Goal: Information Seeking & Learning: Learn about a topic

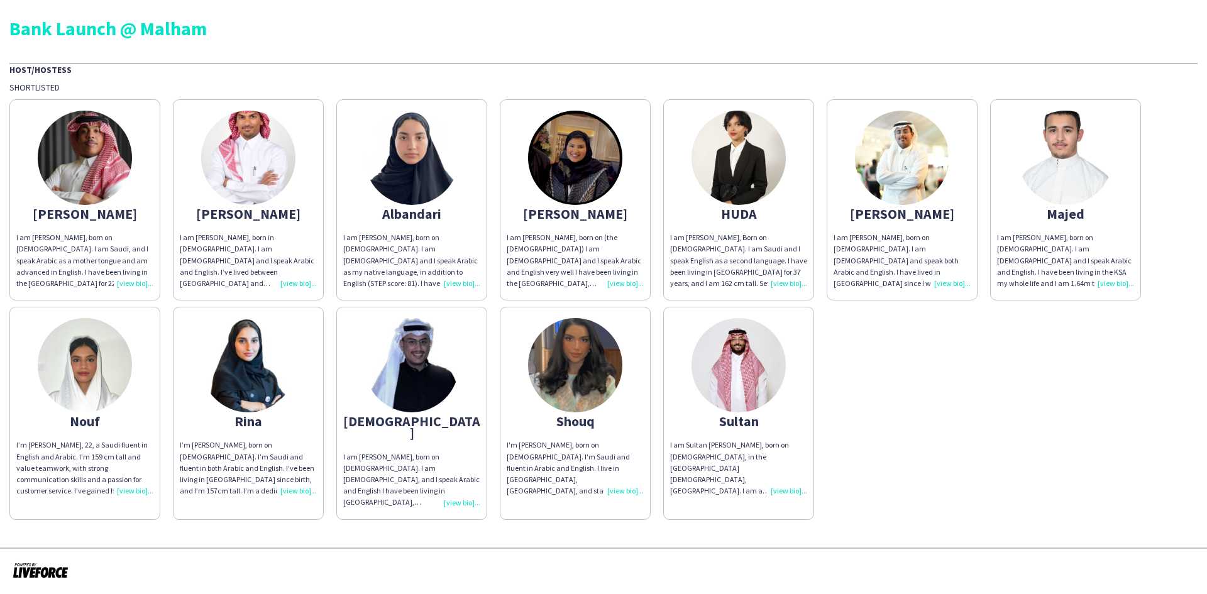
click at [796, 367] on div "I am Sultan [PERSON_NAME], born on [DEMOGRAPHIC_DATA], in the [GEOGRAPHIC_DATA]…" at bounding box center [738, 467] width 137 height 57
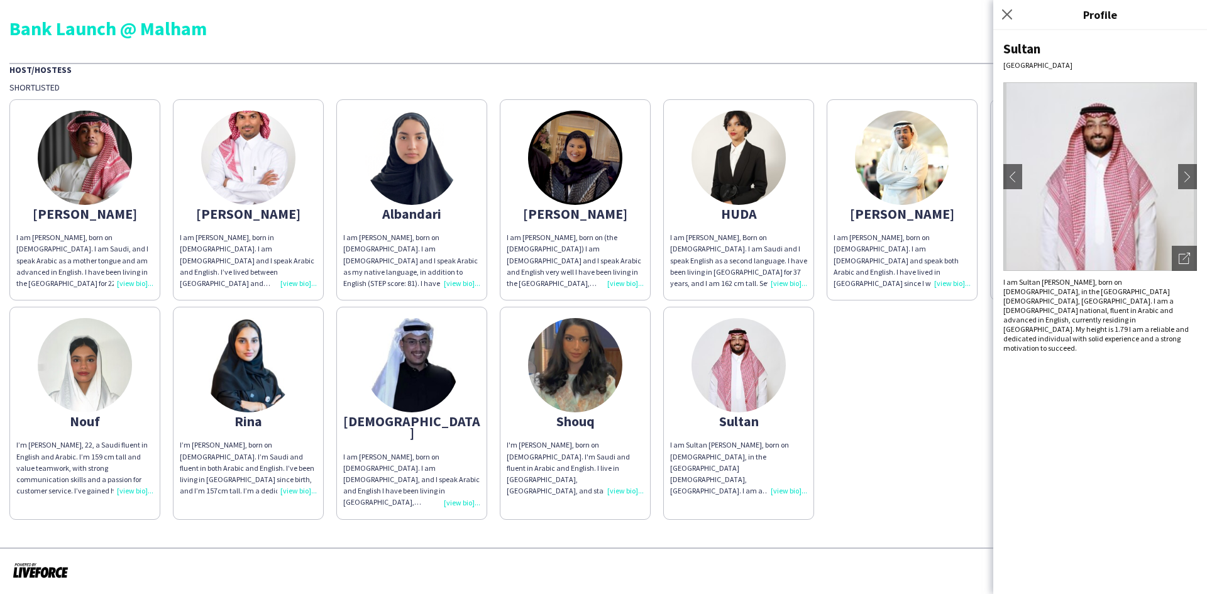
click at [804, 285] on div "I am [PERSON_NAME], born on [DEMOGRAPHIC_DATA]. I am [DEMOGRAPHIC_DATA] and spe…" at bounding box center [901, 260] width 137 height 57
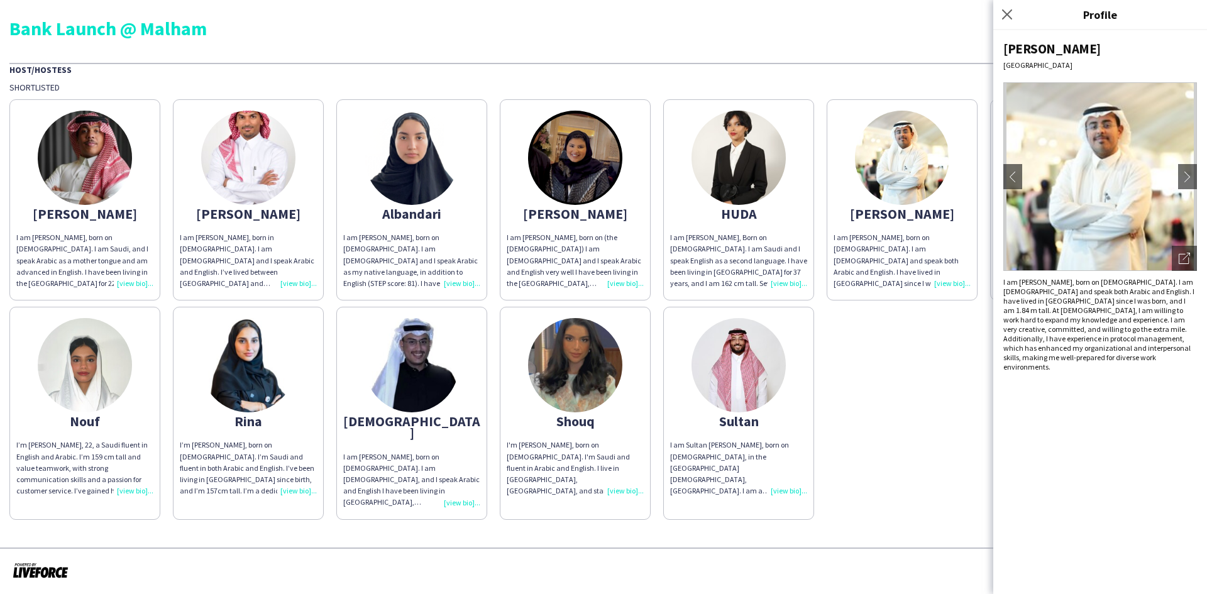
click at [804, 320] on div "[PERSON_NAME] am [PERSON_NAME], born on [DEMOGRAPHIC_DATA]. I am Saudi, and I s…" at bounding box center [603, 306] width 1188 height 427
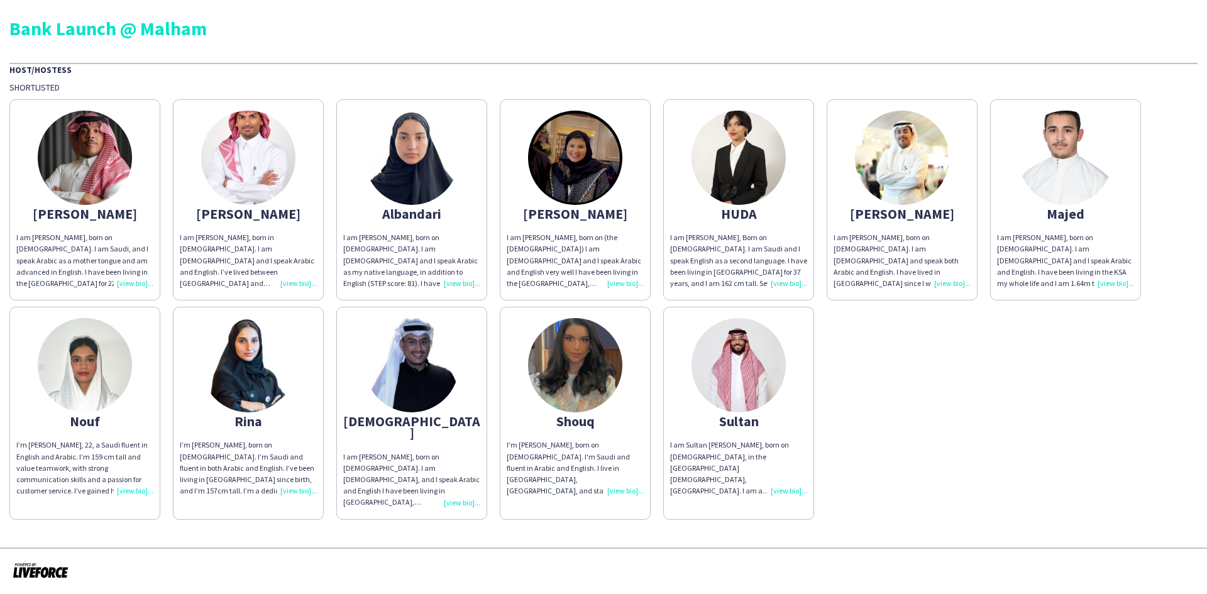
click at [804, 280] on div "I am [PERSON_NAME], born on [DEMOGRAPHIC_DATA]. I am [DEMOGRAPHIC_DATA] and I s…" at bounding box center [1065, 260] width 137 height 57
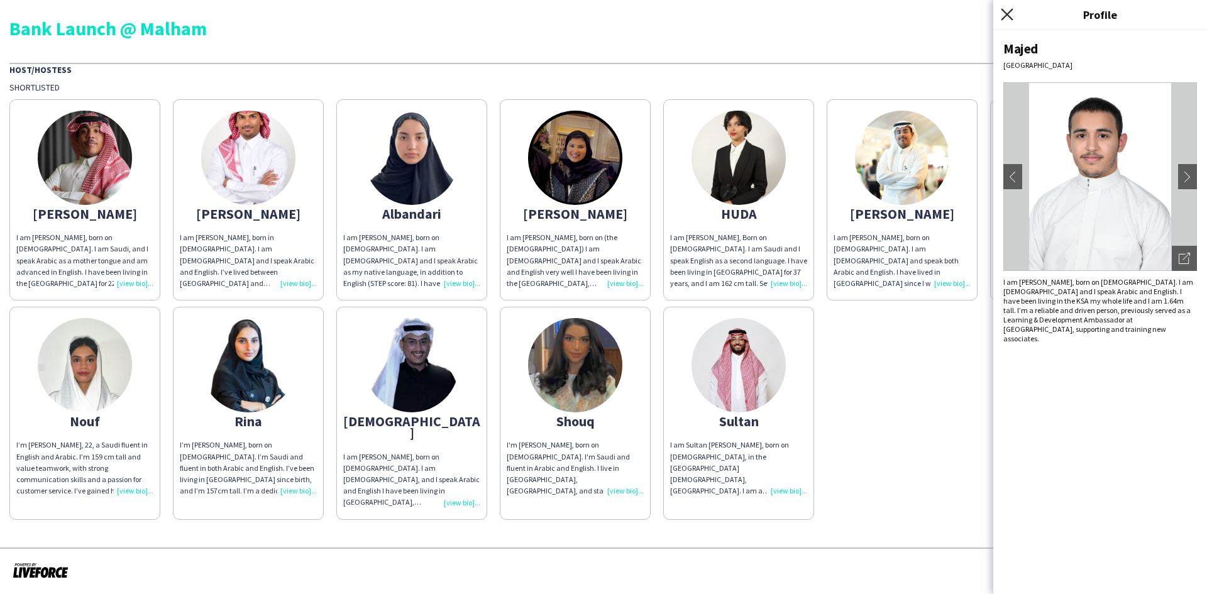
click at [804, 18] on icon at bounding box center [1006, 14] width 12 height 12
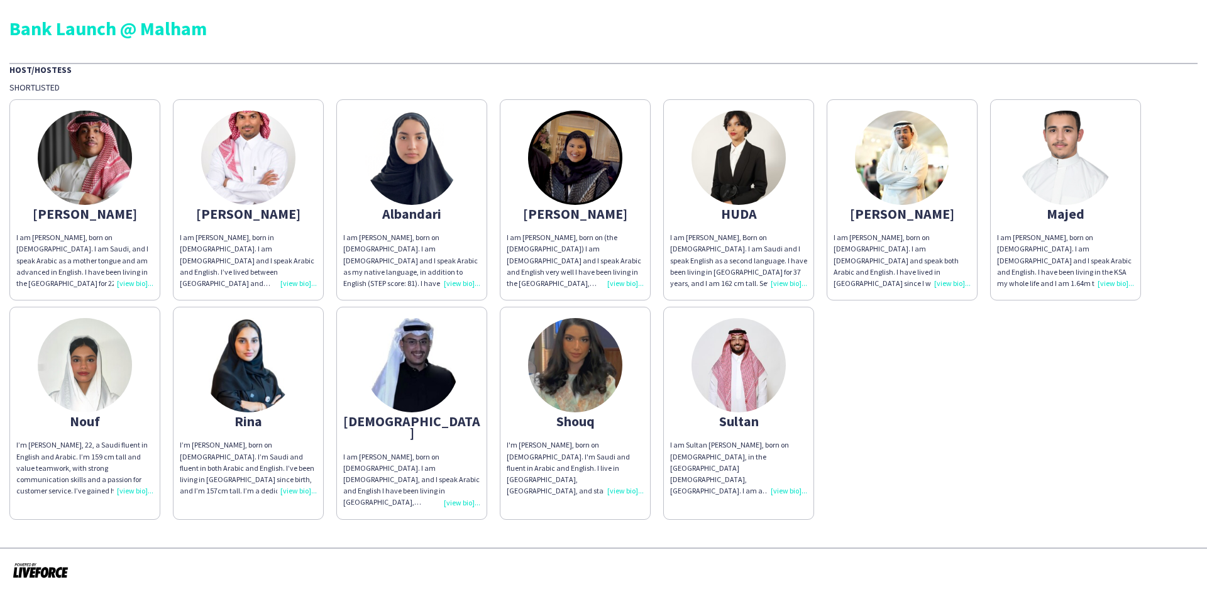
click at [295, 281] on div "I am [PERSON_NAME], born in [DEMOGRAPHIC_DATA]. I am [DEMOGRAPHIC_DATA] and I s…" at bounding box center [248, 260] width 137 height 57
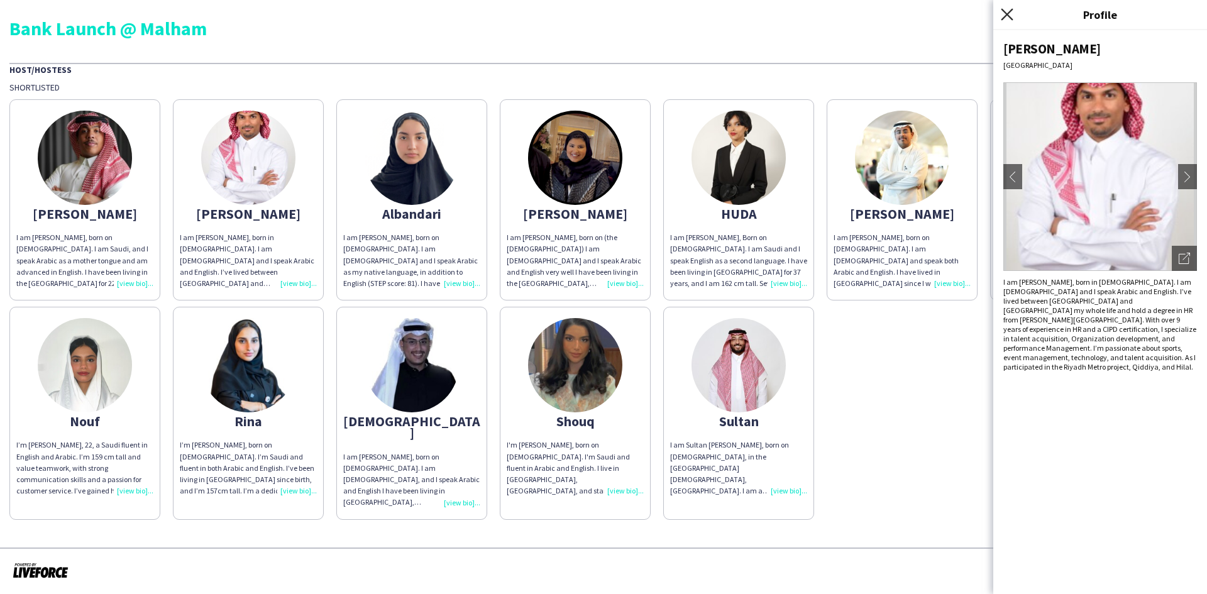
click at [804, 16] on icon "Close pop-in" at bounding box center [1006, 14] width 12 height 12
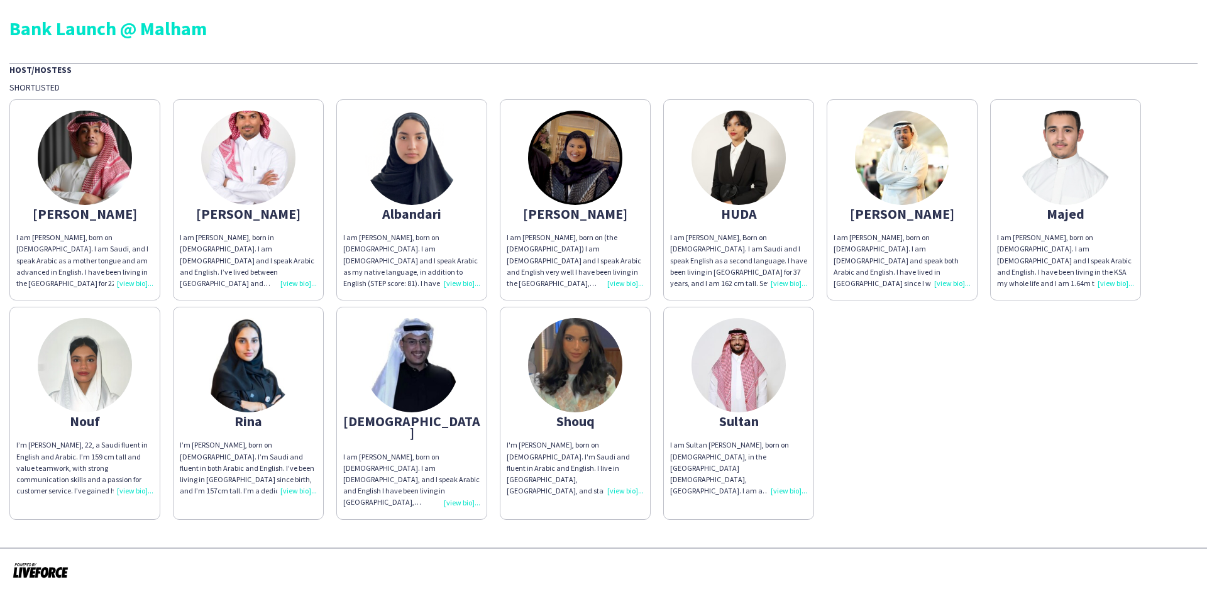
click at [131, 367] on div "I’m [PERSON_NAME], 22, a Saudi fluent in English and Arabic. I’m 159 cm tall an…" at bounding box center [84, 467] width 137 height 57
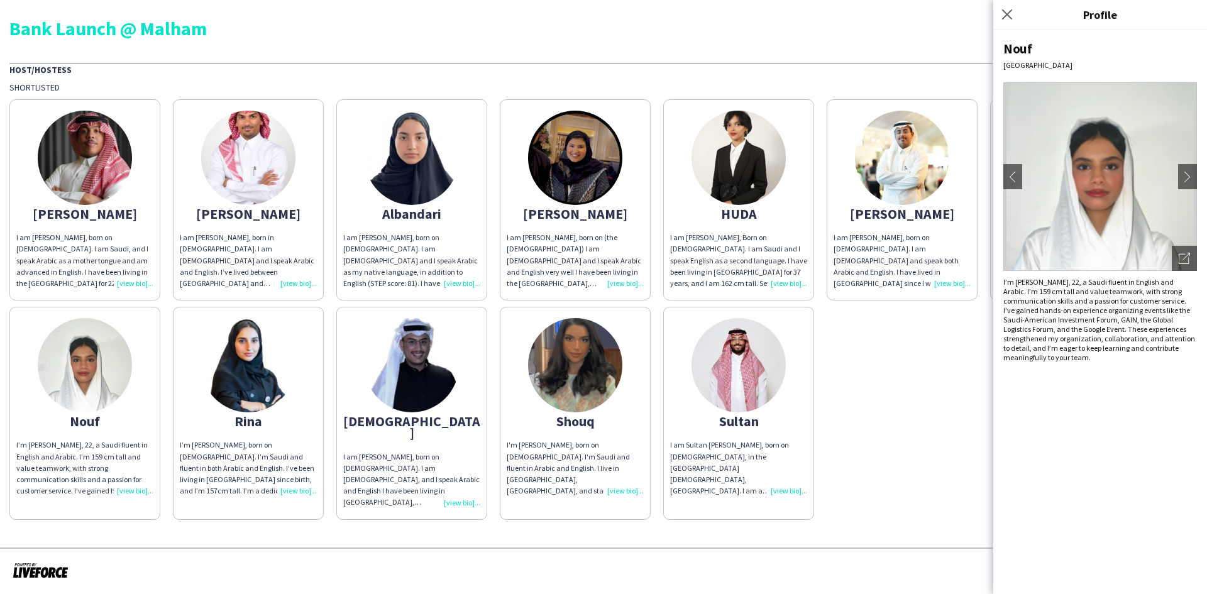
click at [294, 367] on div "I’m [PERSON_NAME], born on [DEMOGRAPHIC_DATA]. I’m Saudi and fluent in both Ara…" at bounding box center [248, 467] width 137 height 57
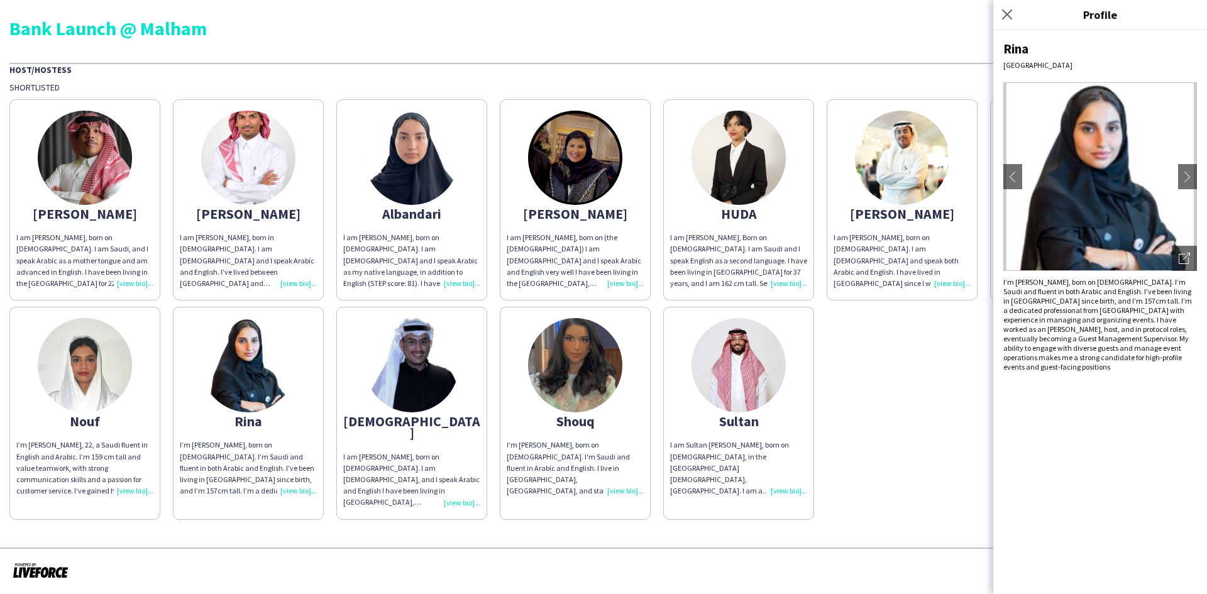
click at [463, 278] on div "I am [PERSON_NAME], born on [DEMOGRAPHIC_DATA]. I am [DEMOGRAPHIC_DATA] and I s…" at bounding box center [411, 260] width 137 height 57
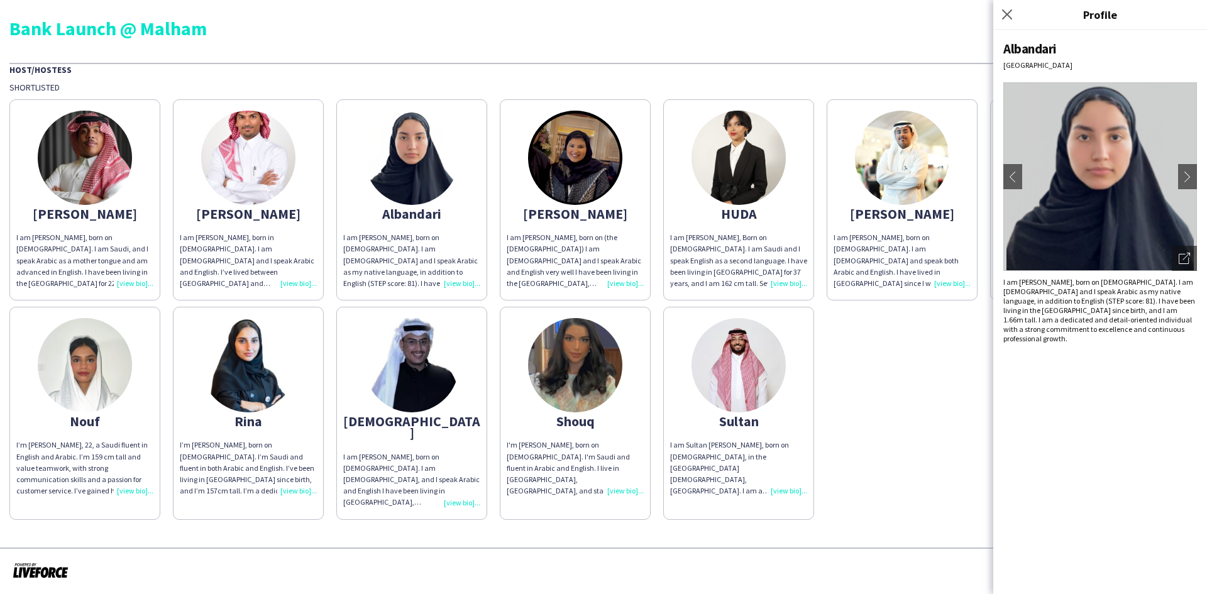
click at [804, 13] on div "Close pop-in" at bounding box center [1008, 14] width 31 height 29
click at [797, 276] on div "I am [PERSON_NAME], Born on [DEMOGRAPHIC_DATA]. I am Saudi and I speak English …" at bounding box center [738, 260] width 137 height 57
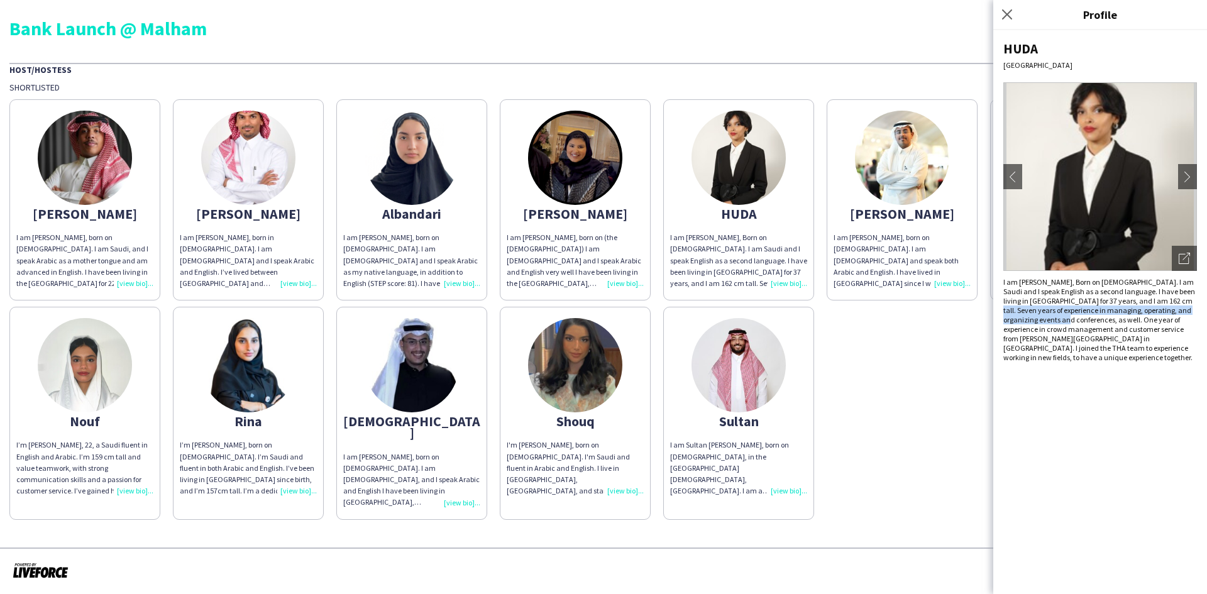
drag, startPoint x: 1146, startPoint y: 302, endPoint x: 1040, endPoint y: 323, distance: 107.7
click at [804, 323] on div "I am [PERSON_NAME], Born on [DEMOGRAPHIC_DATA]. I am Saudi and I speak English …" at bounding box center [1100, 319] width 194 height 85
click at [804, 322] on div "I am [PERSON_NAME], Born on [DEMOGRAPHIC_DATA]. I am Saudi and I speak English …" at bounding box center [1100, 319] width 194 height 85
click at [804, 331] on div "I am [PERSON_NAME], Born on [DEMOGRAPHIC_DATA]. I am Saudi and I speak English …" at bounding box center [1100, 319] width 194 height 85
drag, startPoint x: 1094, startPoint y: 334, endPoint x: 1108, endPoint y: 351, distance: 21.9
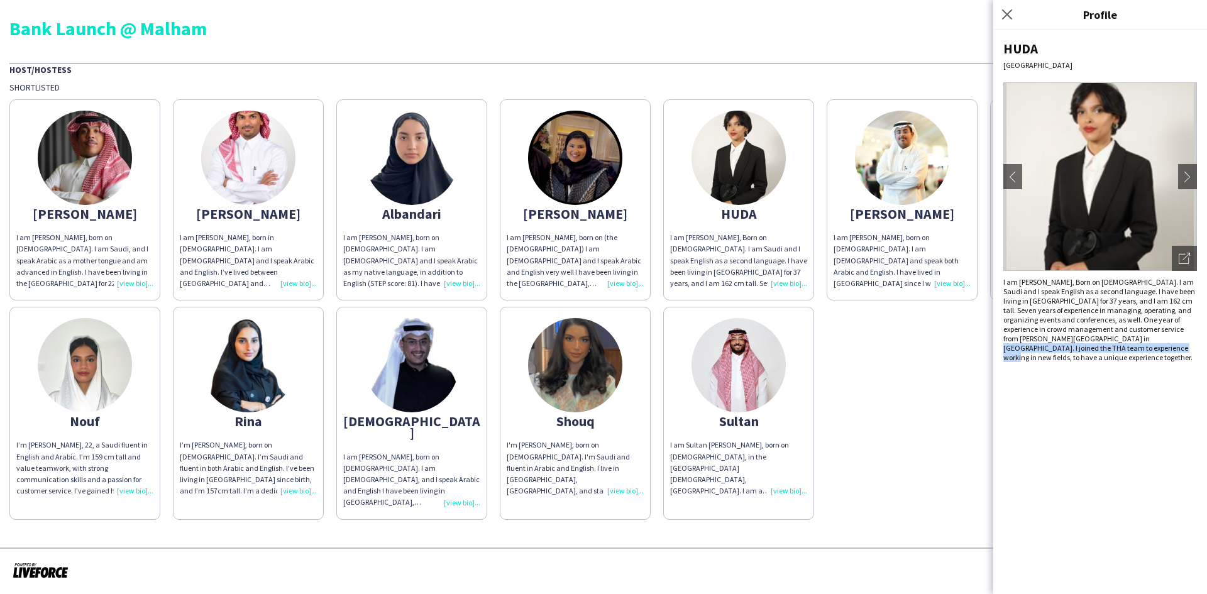
click at [804, 351] on div "I am [PERSON_NAME], Born on [DEMOGRAPHIC_DATA]. I am Saudi and I speak English …" at bounding box center [1100, 319] width 194 height 85
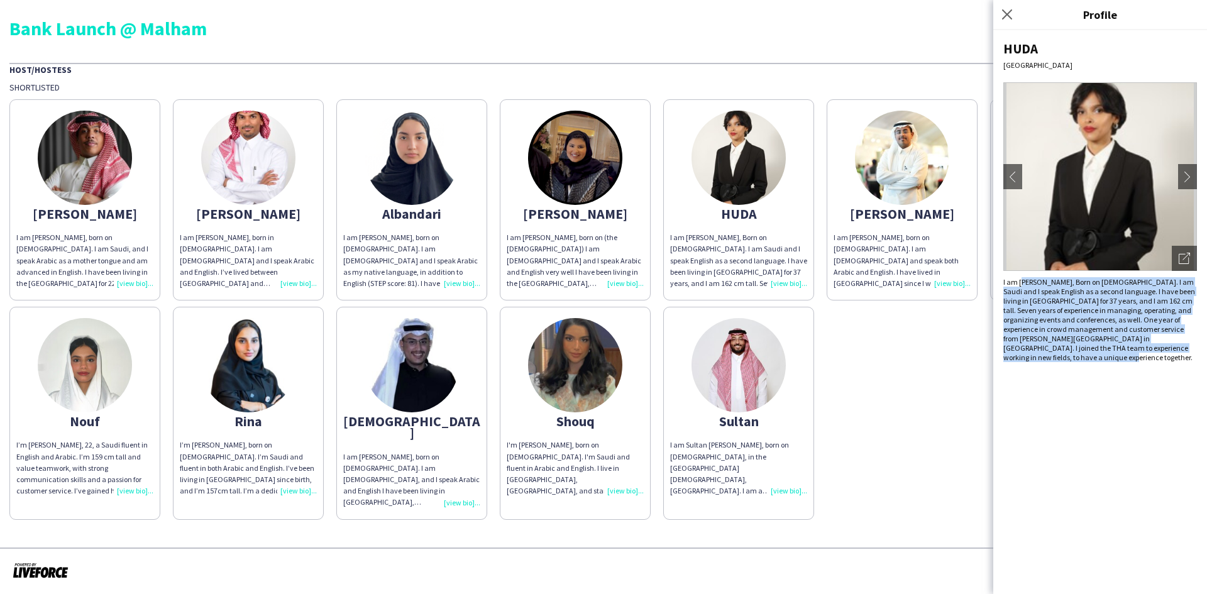
drag, startPoint x: 1114, startPoint y: 358, endPoint x: 1026, endPoint y: 280, distance: 117.1
click at [804, 278] on div "I am [PERSON_NAME], Born on [DEMOGRAPHIC_DATA]. I am Saudi and I speak English …" at bounding box center [1100, 319] width 194 height 85
click at [804, 16] on icon at bounding box center [1006, 14] width 12 height 12
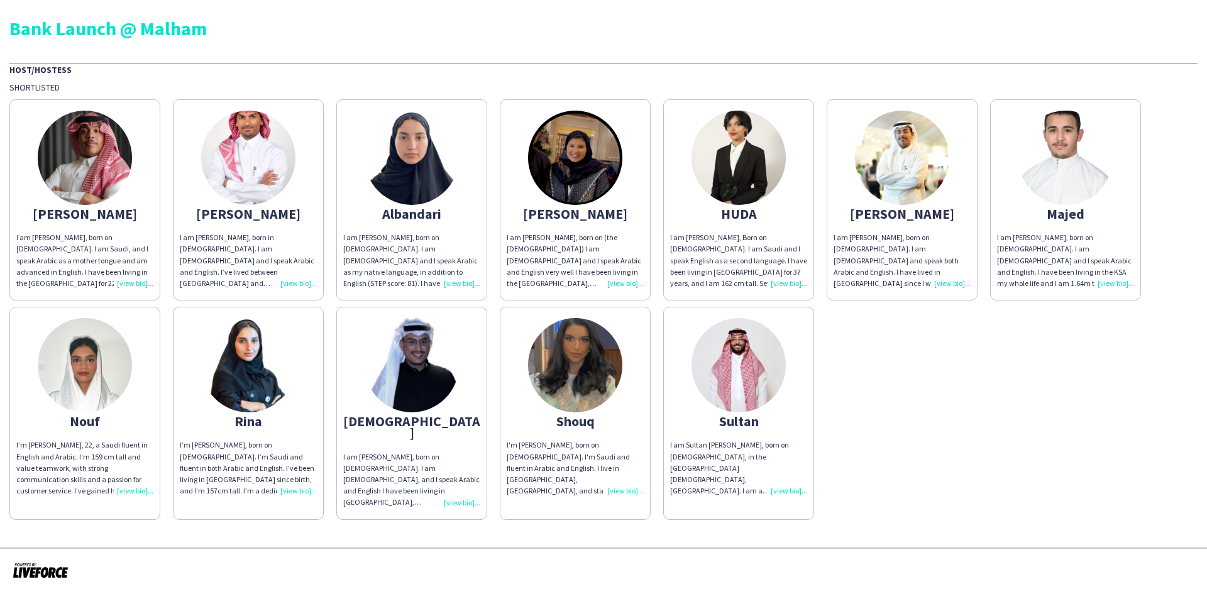
click at [627, 287] on div "I am [PERSON_NAME], born on (the [DEMOGRAPHIC_DATA]) I am [DEMOGRAPHIC_DATA] an…" at bounding box center [574, 260] width 137 height 57
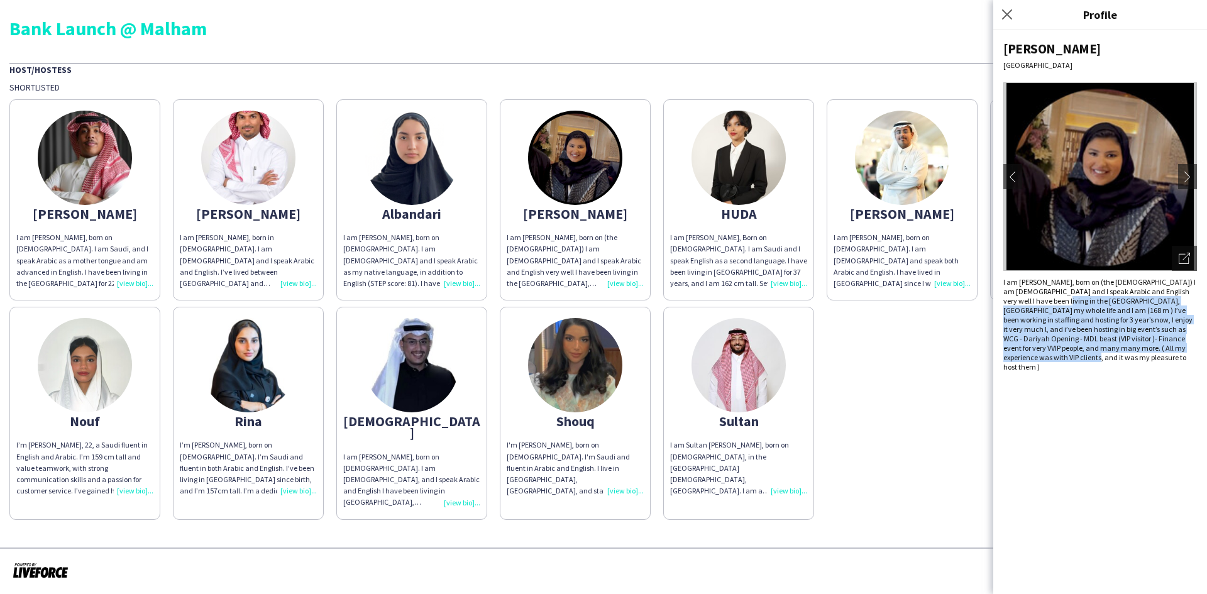
drag, startPoint x: 1068, startPoint y: 357, endPoint x: 1044, endPoint y: 299, distance: 62.8
click at [804, 299] on div "I am [PERSON_NAME], born on (the [DEMOGRAPHIC_DATA]) I am [DEMOGRAPHIC_DATA] an…" at bounding box center [1100, 324] width 194 height 94
click at [804, 359] on div "I am [PERSON_NAME], born on (the [DEMOGRAPHIC_DATA]) I am [DEMOGRAPHIC_DATA] an…" at bounding box center [1100, 324] width 194 height 94
drag, startPoint x: 1067, startPoint y: 359, endPoint x: 1005, endPoint y: 288, distance: 94.0
click at [804, 288] on div "I am [PERSON_NAME], born on (the [DEMOGRAPHIC_DATA]) I am [DEMOGRAPHIC_DATA] an…" at bounding box center [1100, 324] width 194 height 94
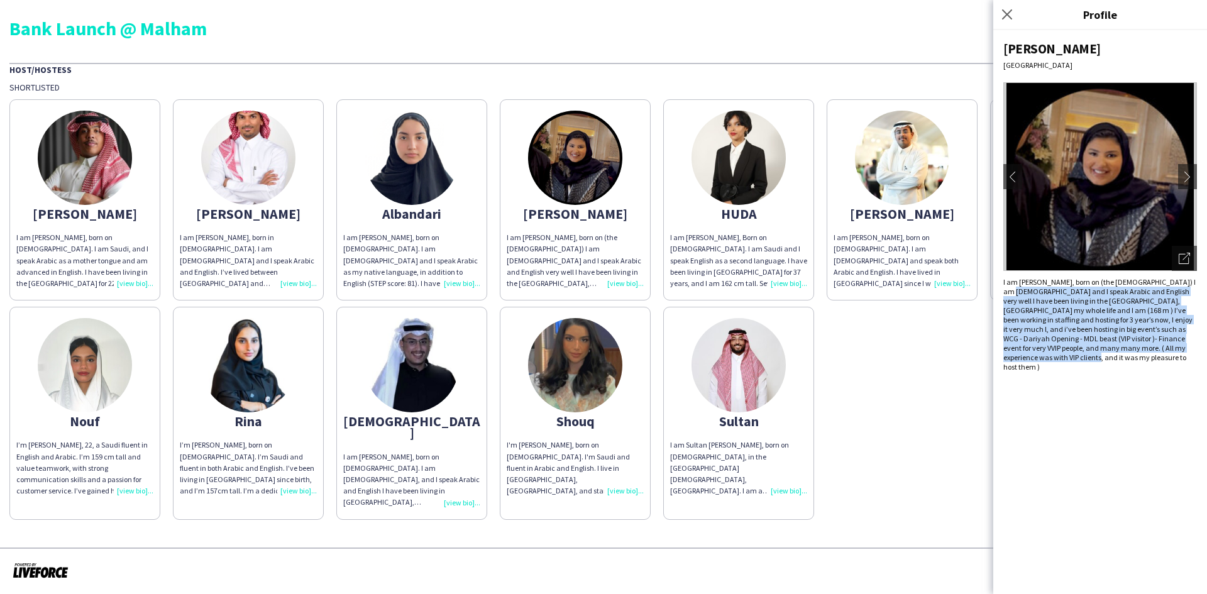
click at [804, 347] on div "I am [PERSON_NAME], born on (the [DEMOGRAPHIC_DATA]) I am [DEMOGRAPHIC_DATA] an…" at bounding box center [1100, 324] width 194 height 94
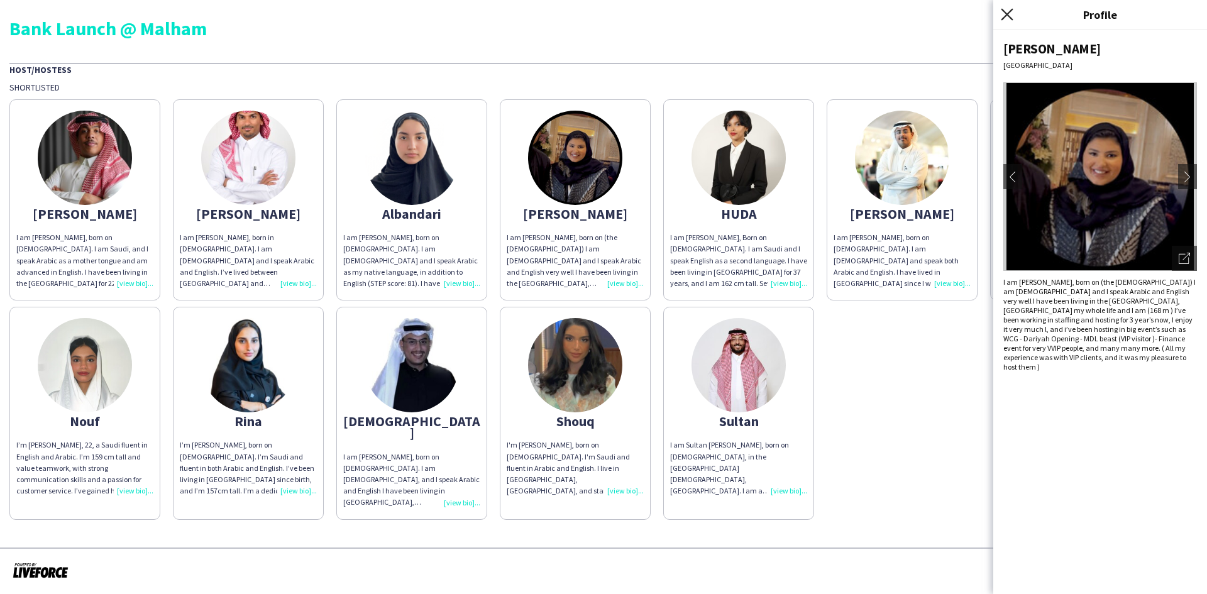
click at [804, 13] on icon "Close pop-in" at bounding box center [1006, 14] width 12 height 12
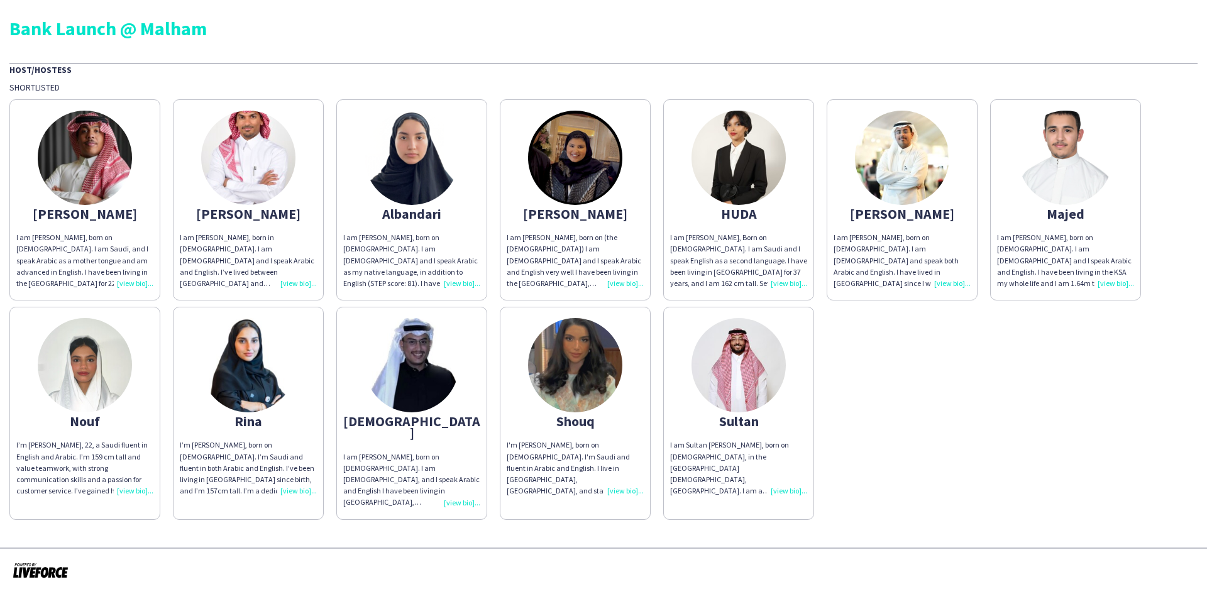
click at [426, 212] on div "Albandari" at bounding box center [411, 213] width 137 height 11
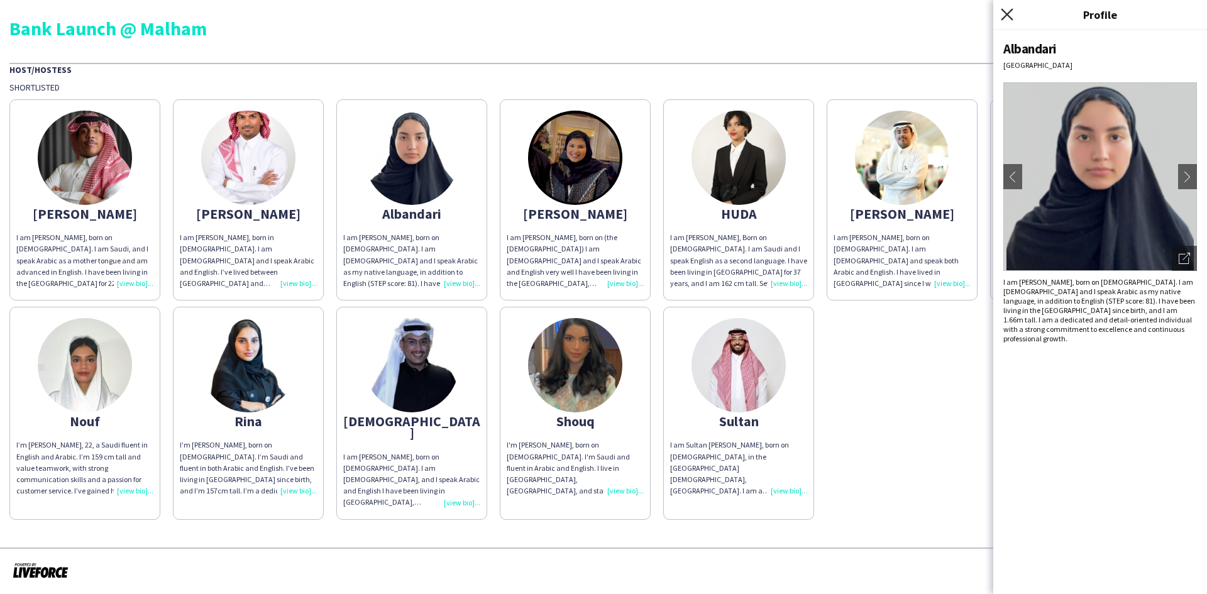
click at [804, 12] on icon "Close pop-in" at bounding box center [1006, 14] width 12 height 12
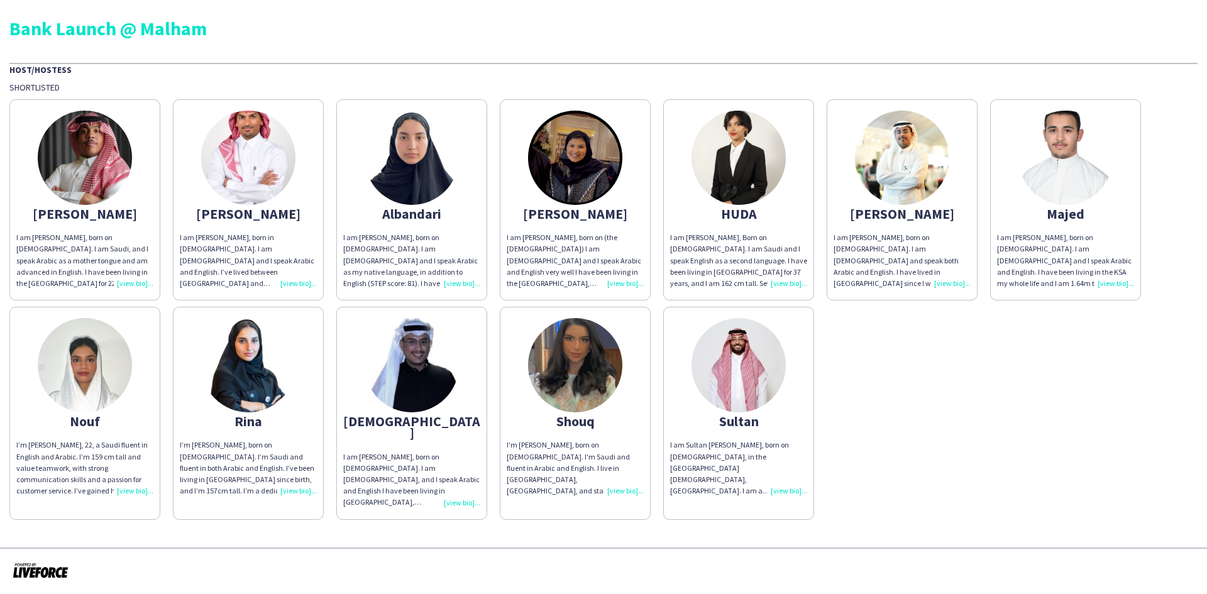
click at [464, 367] on div "I am [PERSON_NAME], born on [DEMOGRAPHIC_DATA]. I am [DEMOGRAPHIC_DATA], and I …" at bounding box center [411, 479] width 137 height 57
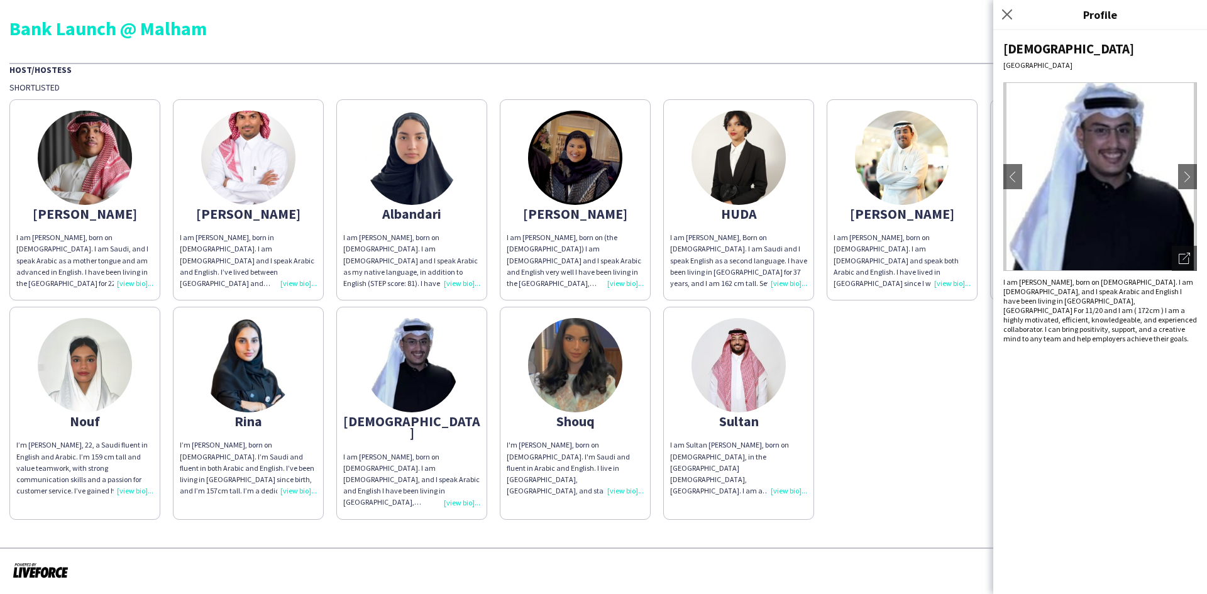
drag, startPoint x: 1009, startPoint y: 11, endPoint x: 1121, endPoint y: 134, distance: 165.9
click at [804, 170] on app-profile-popin "Close pop-in Profile Sattam [GEOGRAPHIC_DATA] chevron-left chevron-right Open p…" at bounding box center [1100, 297] width 214 height 594
click at [804, 16] on icon "Close pop-in" at bounding box center [1006, 14] width 12 height 12
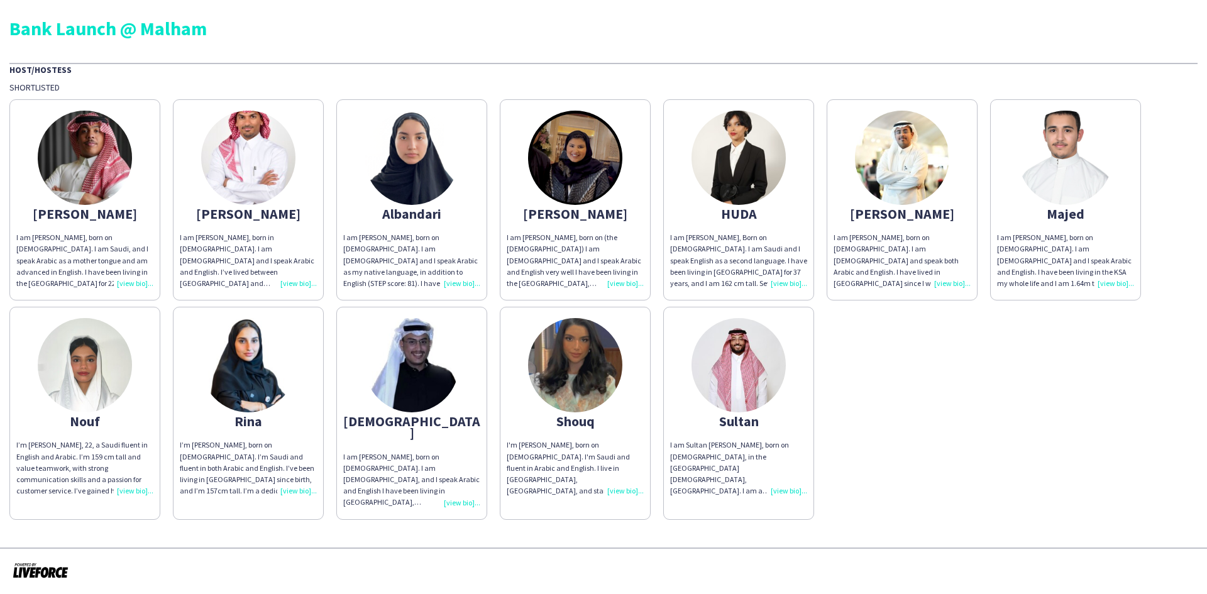
click at [464, 367] on div "I am [PERSON_NAME], born on [DEMOGRAPHIC_DATA]. I am [DEMOGRAPHIC_DATA], and I …" at bounding box center [411, 479] width 137 height 57
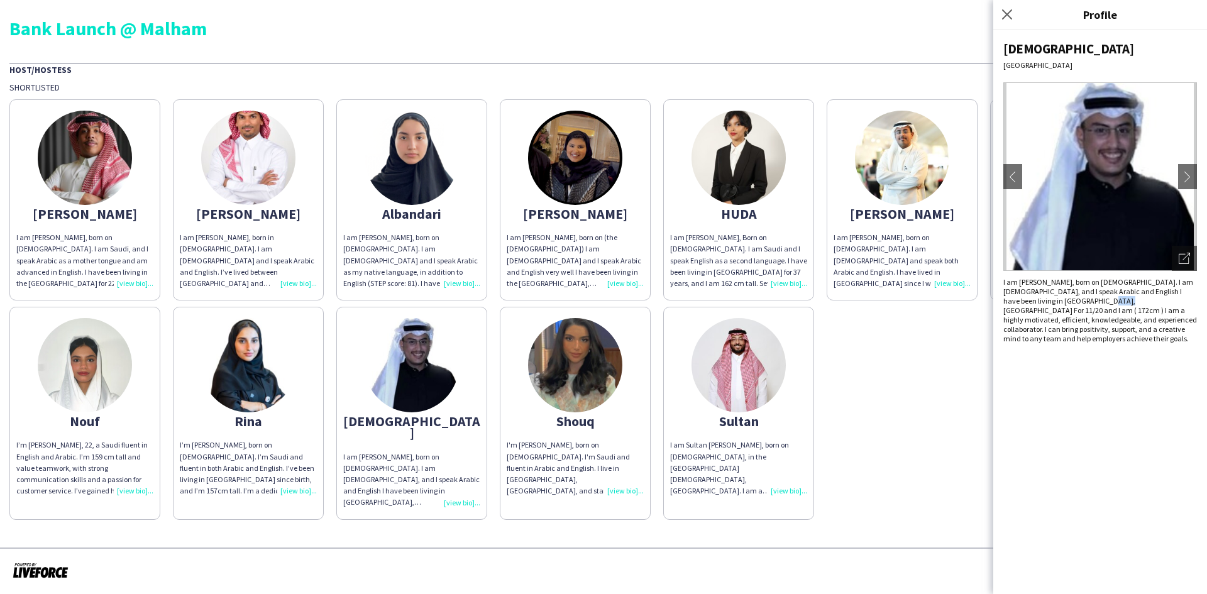
drag, startPoint x: 1057, startPoint y: 301, endPoint x: 1073, endPoint y: 303, distance: 15.8
click at [804, 303] on div "I am [PERSON_NAME], born on [DEMOGRAPHIC_DATA]. I am [DEMOGRAPHIC_DATA], and I …" at bounding box center [1100, 310] width 194 height 66
drag, startPoint x: 1133, startPoint y: 300, endPoint x: 1038, endPoint y: 322, distance: 97.4
click at [804, 322] on div "I am [PERSON_NAME], born on [DEMOGRAPHIC_DATA]. I am [DEMOGRAPHIC_DATA], and I …" at bounding box center [1100, 310] width 194 height 66
drag, startPoint x: 1057, startPoint y: 321, endPoint x: 1203, endPoint y: 344, distance: 147.5
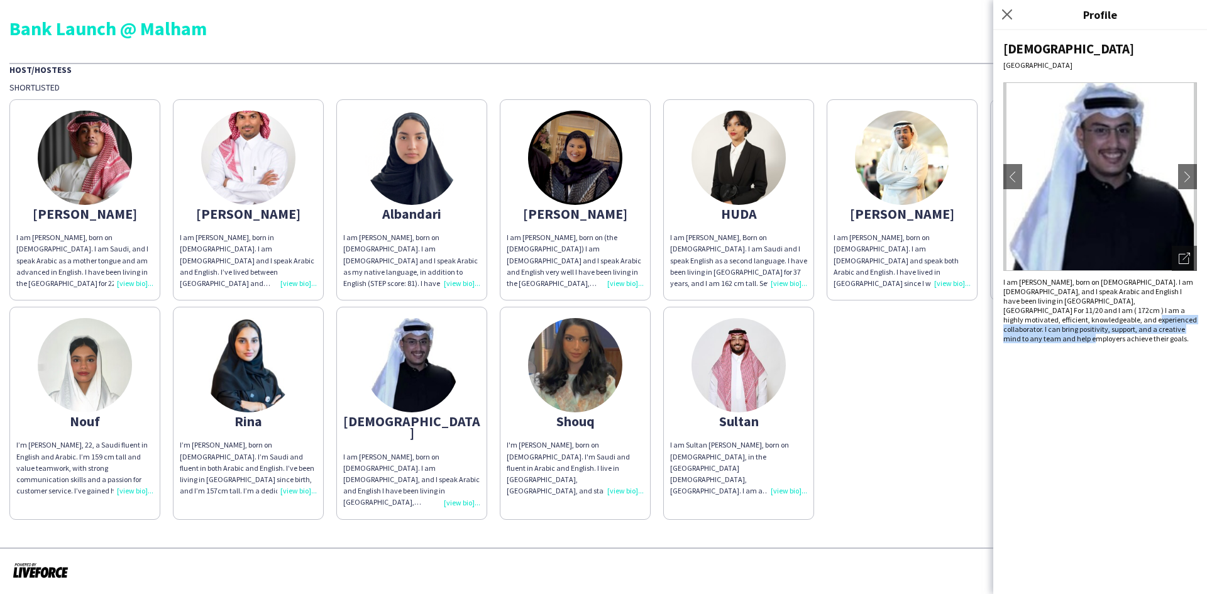
click at [804, 344] on div "Sattam [GEOGRAPHIC_DATA] chevron-left chevron-right Open photos pop-in I am [PE…" at bounding box center [1100, 312] width 214 height 564
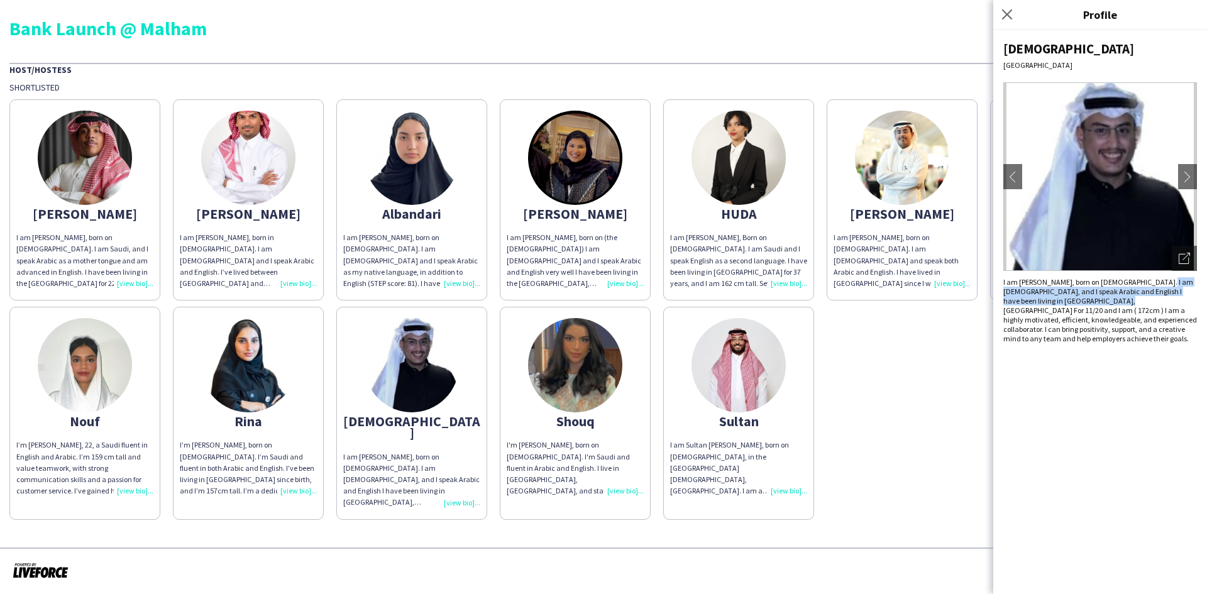
drag, startPoint x: 1156, startPoint y: 282, endPoint x: 1072, endPoint y: 302, distance: 86.0
click at [804, 302] on div "I am [PERSON_NAME], born on [DEMOGRAPHIC_DATA]. I am [DEMOGRAPHIC_DATA], and I …" at bounding box center [1100, 310] width 194 height 66
drag, startPoint x: 1071, startPoint y: 301, endPoint x: 1060, endPoint y: 302, distance: 10.8
click at [804, 302] on div "I am [PERSON_NAME], born on [DEMOGRAPHIC_DATA]. I am [DEMOGRAPHIC_DATA], and I …" at bounding box center [1100, 310] width 194 height 66
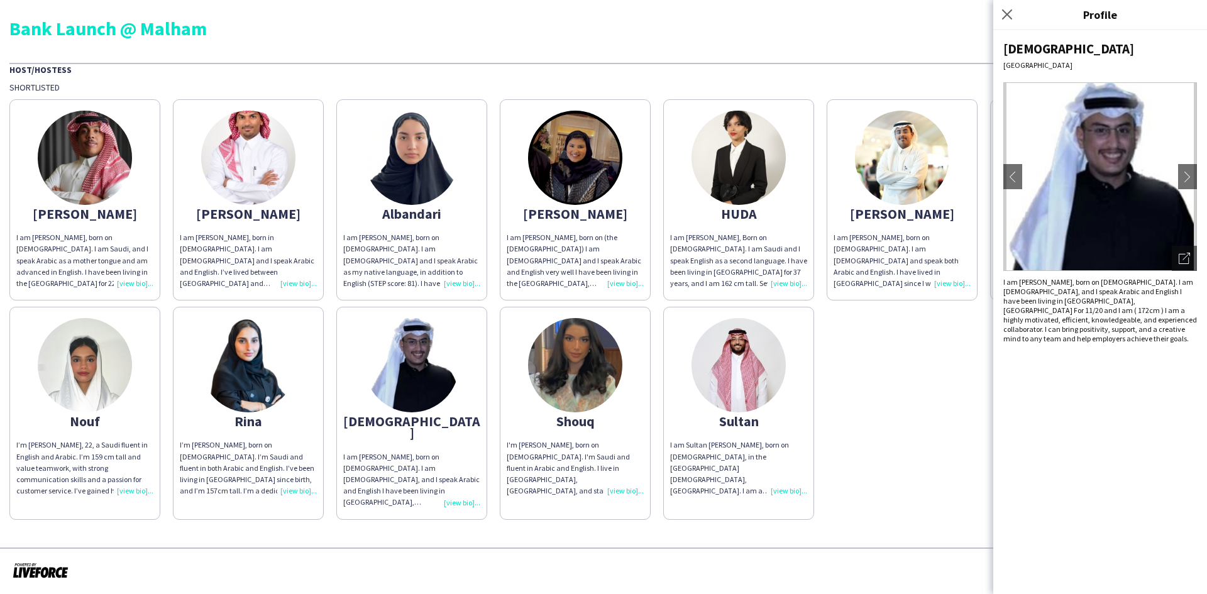
click at [804, 319] on div "I am [PERSON_NAME], born on [DEMOGRAPHIC_DATA]. I am [DEMOGRAPHIC_DATA], and I …" at bounding box center [1100, 310] width 194 height 66
drag, startPoint x: 1058, startPoint y: 301, endPoint x: 1074, endPoint y: 300, distance: 16.4
click at [804, 300] on div "I am [PERSON_NAME], born on [DEMOGRAPHIC_DATA]. I am [DEMOGRAPHIC_DATA], and I …" at bounding box center [1100, 310] width 194 height 66
click at [804, 336] on div "Sattam [GEOGRAPHIC_DATA] chevron-left chevron-right Open photos pop-in I am [PE…" at bounding box center [1100, 312] width 214 height 564
click at [804, 14] on app-icon "Close pop-in" at bounding box center [1007, 15] width 18 height 18
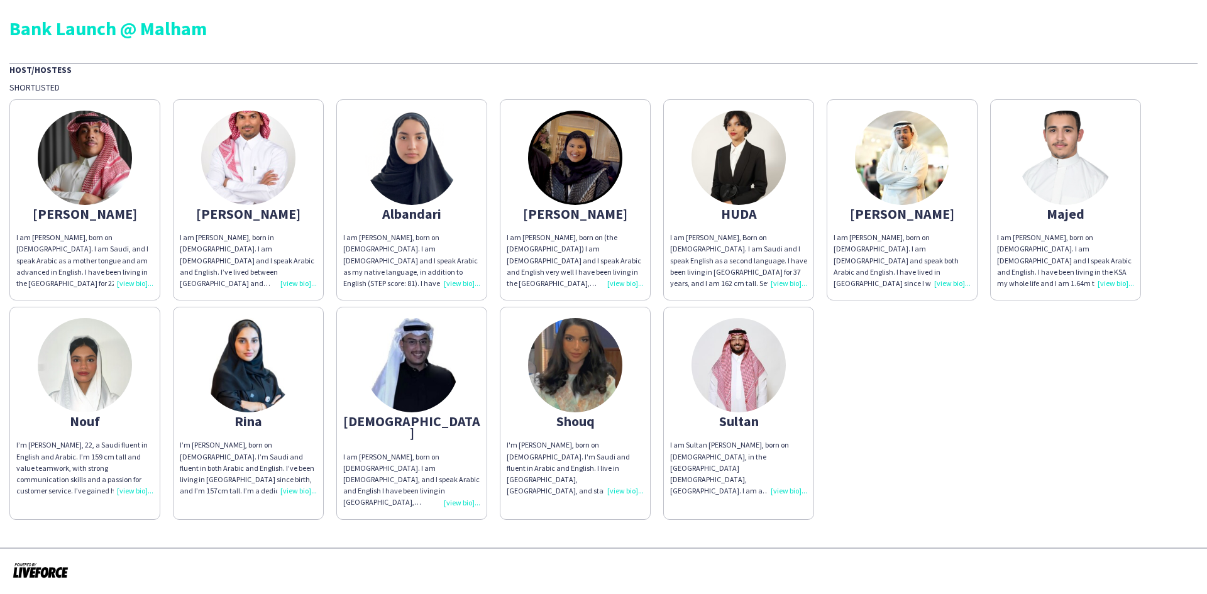
click at [782, 278] on div "I am [PERSON_NAME], Born on [DEMOGRAPHIC_DATA]. I am Saudi and I speak English …" at bounding box center [738, 260] width 137 height 57
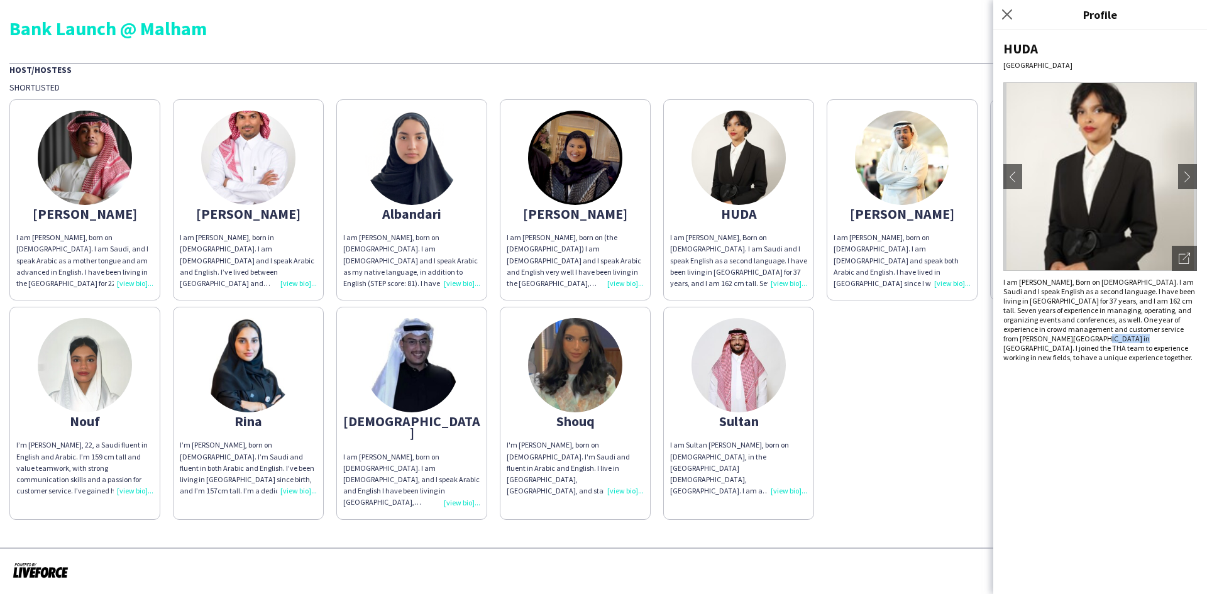
drag, startPoint x: 1076, startPoint y: 338, endPoint x: 1062, endPoint y: 339, distance: 14.5
click at [804, 339] on div "I am [PERSON_NAME], Born on [DEMOGRAPHIC_DATA]. I am Saudi and I speak English …" at bounding box center [1100, 319] width 194 height 85
click at [804, 332] on div "I am [PERSON_NAME], Born on [DEMOGRAPHIC_DATA]. I am Saudi and I speak English …" at bounding box center [1100, 319] width 194 height 85
click at [804, 17] on icon "Close pop-in" at bounding box center [1006, 14] width 12 height 12
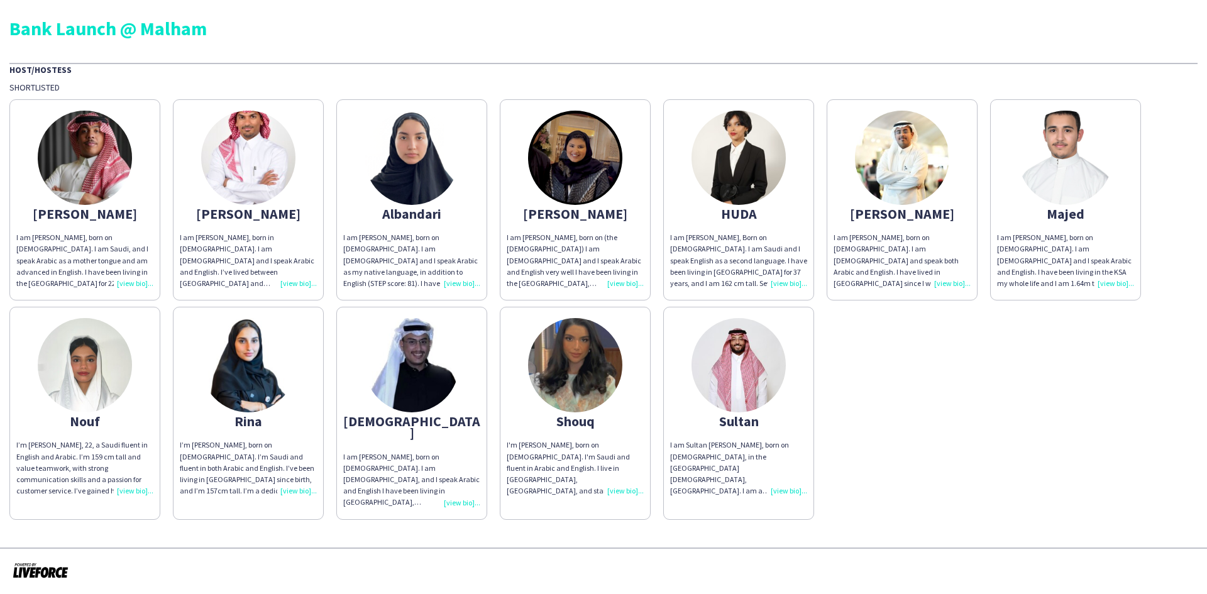
click at [804, 367] on div "[PERSON_NAME] am [PERSON_NAME], born on [DEMOGRAPHIC_DATA]. I am Saudi, and I s…" at bounding box center [603, 306] width 1188 height 427
click at [118, 367] on div "I’m [PERSON_NAME], 22, a Saudi fluent in English and Arabic. I’m 159 cm tall an…" at bounding box center [84, 467] width 137 height 57
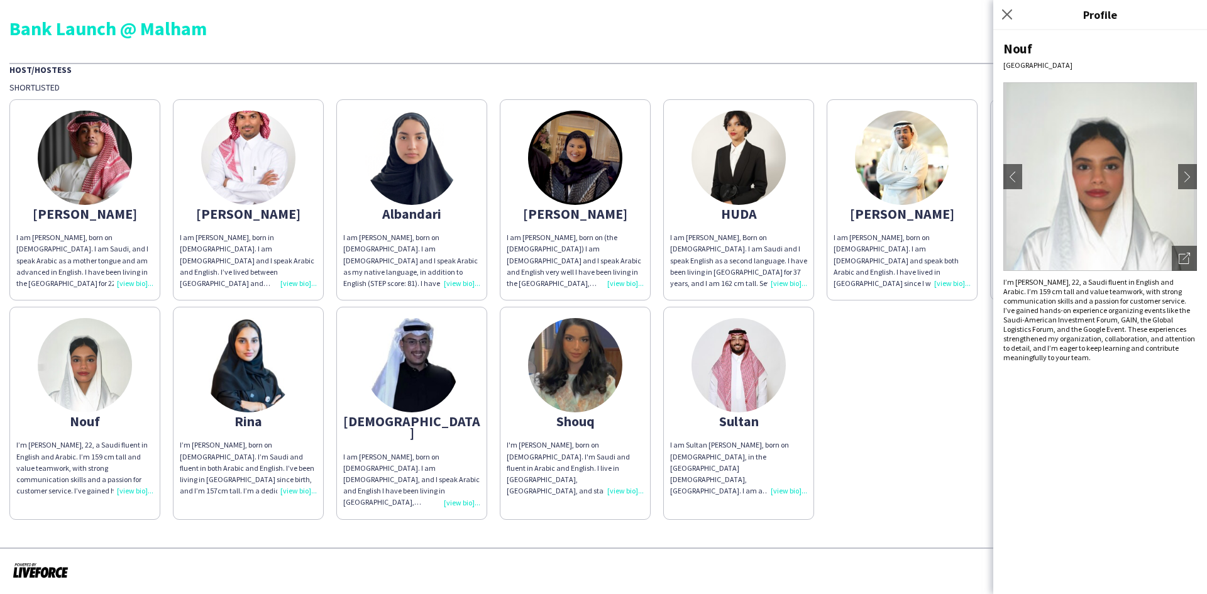
click at [804, 283] on div "I’m [PERSON_NAME], 22, a Saudi fluent in English and Arabic. I’m 159 cm tall an…" at bounding box center [1100, 319] width 194 height 85
click at [804, 303] on div "I’m [PERSON_NAME], 22, a Saudi fluent in English and Arabic. I’m 159 cm tall an…" at bounding box center [1100, 319] width 194 height 85
drag, startPoint x: 1178, startPoint y: 283, endPoint x: 1053, endPoint y: 298, distance: 126.0
click at [804, 298] on div "I’m [PERSON_NAME], 22, a Saudi fluent in English and Arabic. I’m 159 cm tall an…" at bounding box center [1100, 319] width 194 height 85
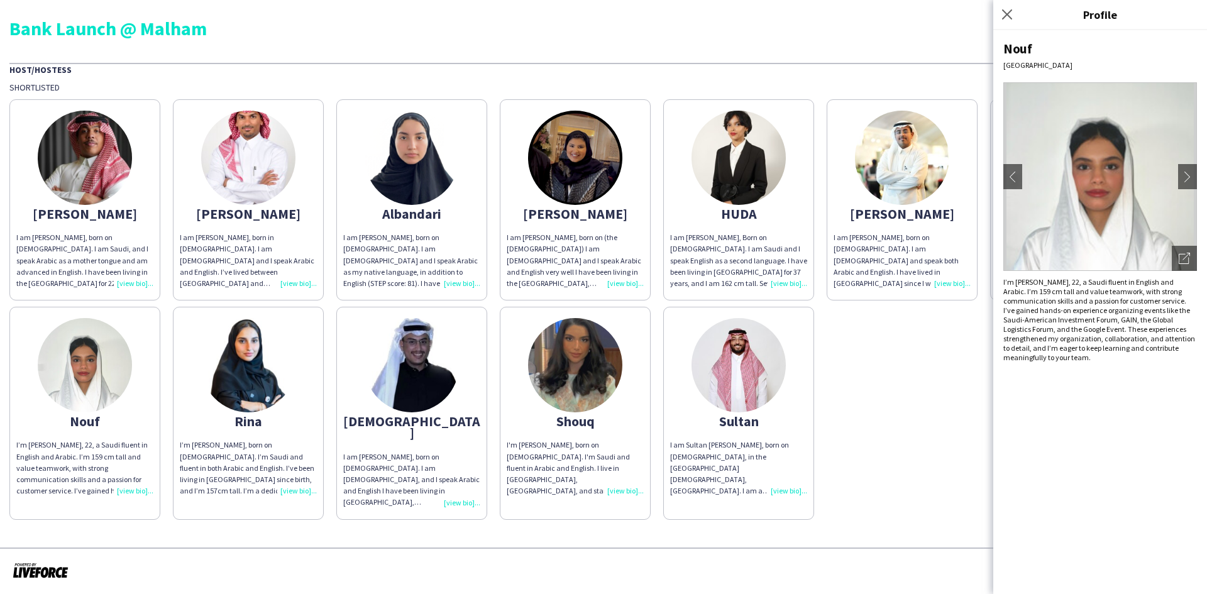
click at [804, 306] on div "I’m [PERSON_NAME], 22, a Saudi fluent in English and Arabic. I’m 159 cm tall an…" at bounding box center [1100, 319] width 194 height 85
drag, startPoint x: 1131, startPoint y: 299, endPoint x: 1138, endPoint y: 311, distance: 14.1
click at [804, 313] on div "I’m [PERSON_NAME], 22, a Saudi fluent in English and Arabic. I’m 159 cm tall an…" at bounding box center [1100, 319] width 194 height 85
drag, startPoint x: 1044, startPoint y: 329, endPoint x: 1081, endPoint y: 344, distance: 40.0
click at [804, 344] on div "I’m [PERSON_NAME], 22, a Saudi fluent in English and Arabic. I’m 159 cm tall an…" at bounding box center [1100, 319] width 194 height 85
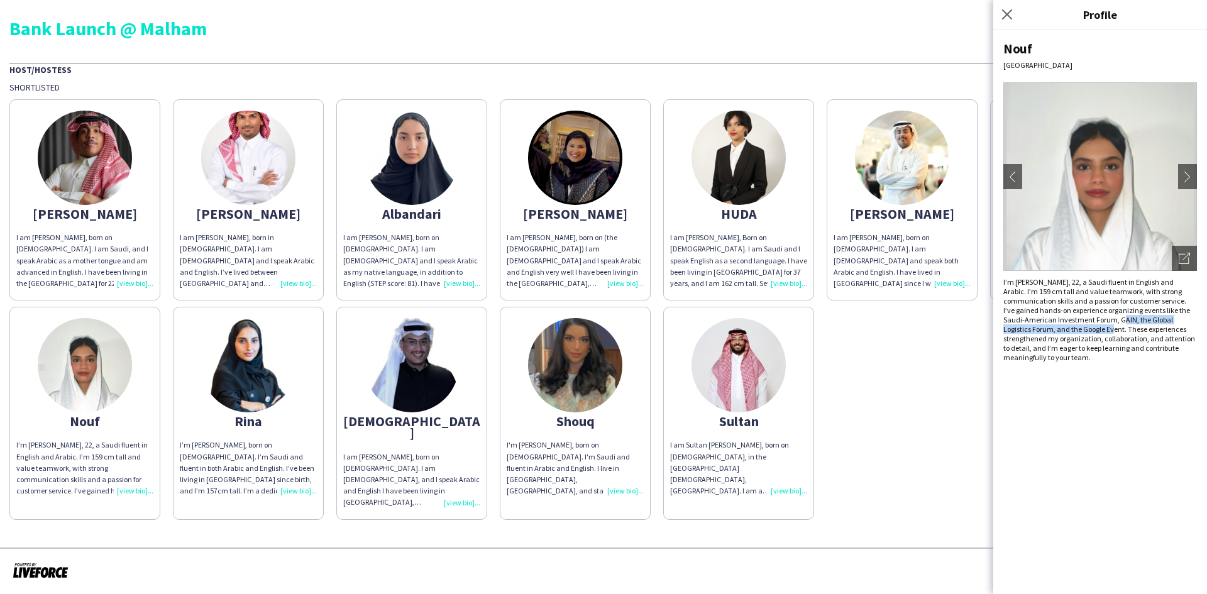
drag, startPoint x: 1072, startPoint y: 319, endPoint x: 1039, endPoint y: 332, distance: 35.6
click at [804, 332] on div "I’m [PERSON_NAME], 22, a Saudi fluent in English and Arabic. I’m 159 cm tall an…" at bounding box center [1100, 319] width 194 height 85
click at [804, 331] on div "I’m [PERSON_NAME], 22, a Saudi fluent in English and Arabic. I’m 159 cm tall an…" at bounding box center [1100, 319] width 194 height 85
drag, startPoint x: 1038, startPoint y: 331, endPoint x: 1134, endPoint y: 309, distance: 98.6
click at [804, 309] on div "I’m [PERSON_NAME], 22, a Saudi fluent in English and Arabic. I’m 159 cm tall an…" at bounding box center [1100, 319] width 194 height 85
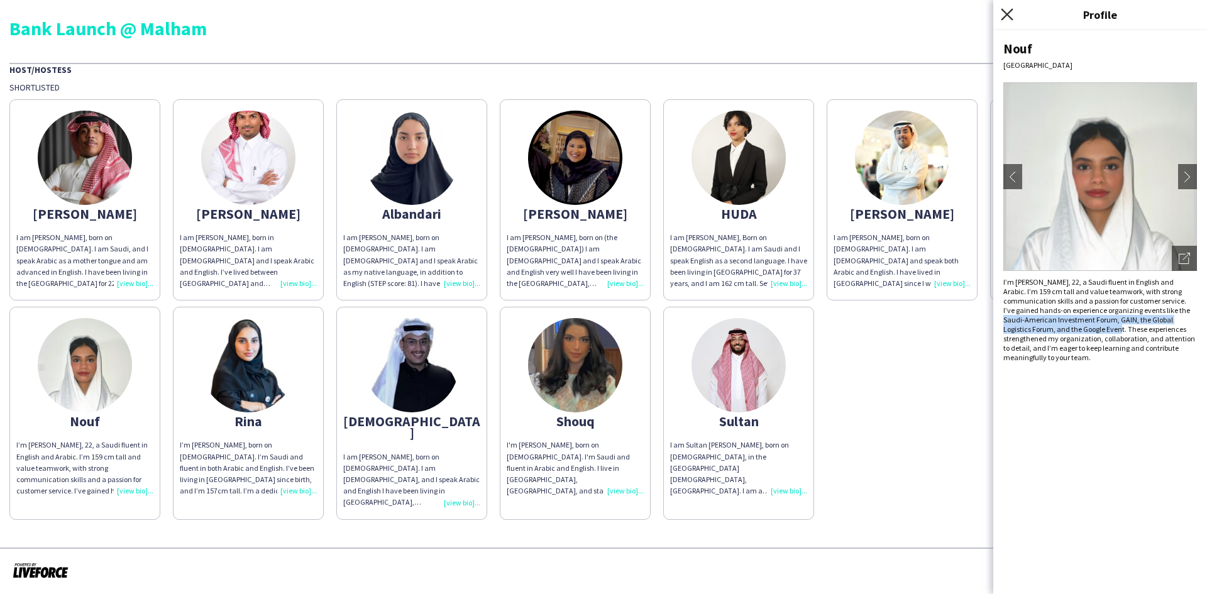
click at [804, 11] on icon "Close pop-in" at bounding box center [1006, 14] width 12 height 12
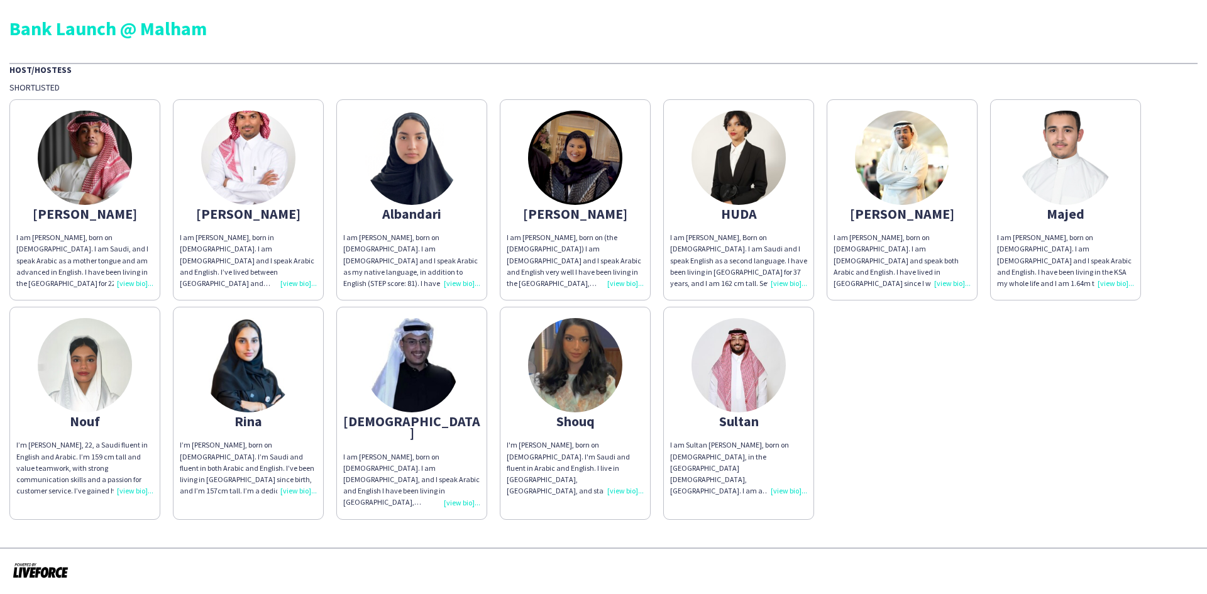
click at [786, 280] on div "I am [PERSON_NAME], Born on [DEMOGRAPHIC_DATA]. I am Saudi and I speak English …" at bounding box center [738, 260] width 137 height 57
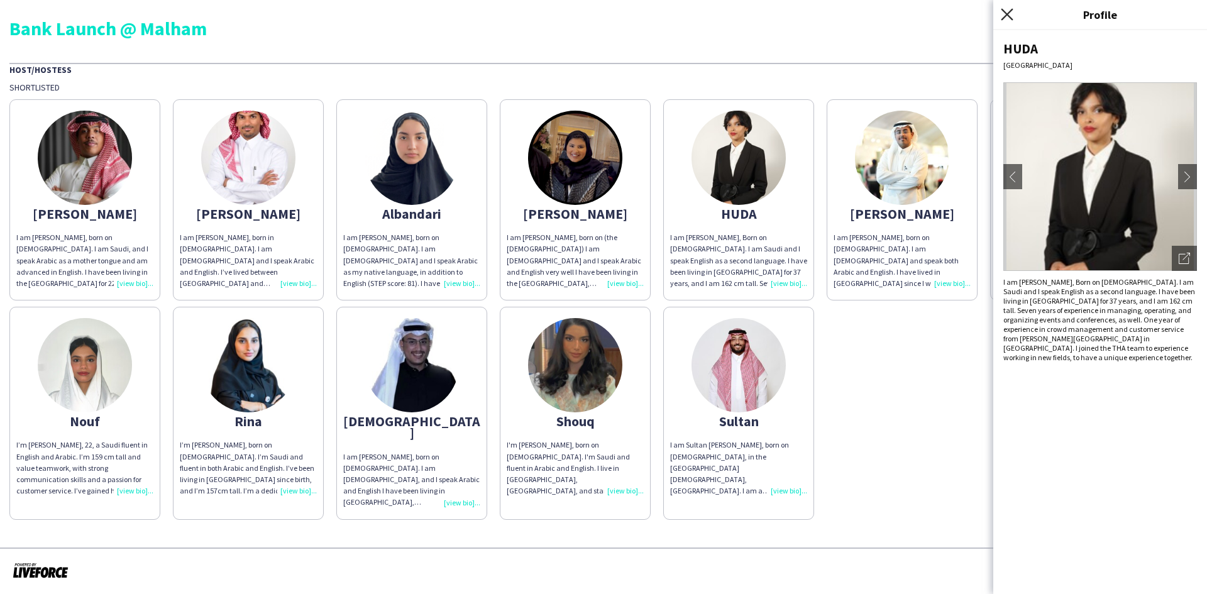
click at [804, 14] on icon "Close pop-in" at bounding box center [1006, 14] width 12 height 12
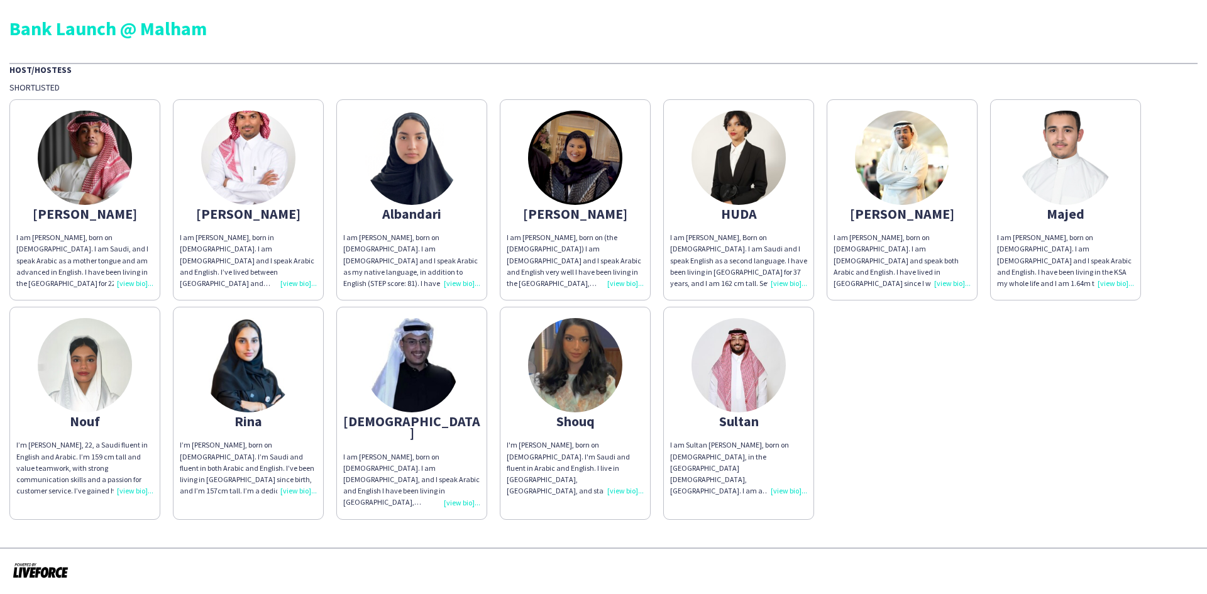
click at [463, 282] on div "I am [PERSON_NAME], born on [DEMOGRAPHIC_DATA]. I am [DEMOGRAPHIC_DATA] and I s…" at bounding box center [411, 260] width 137 height 57
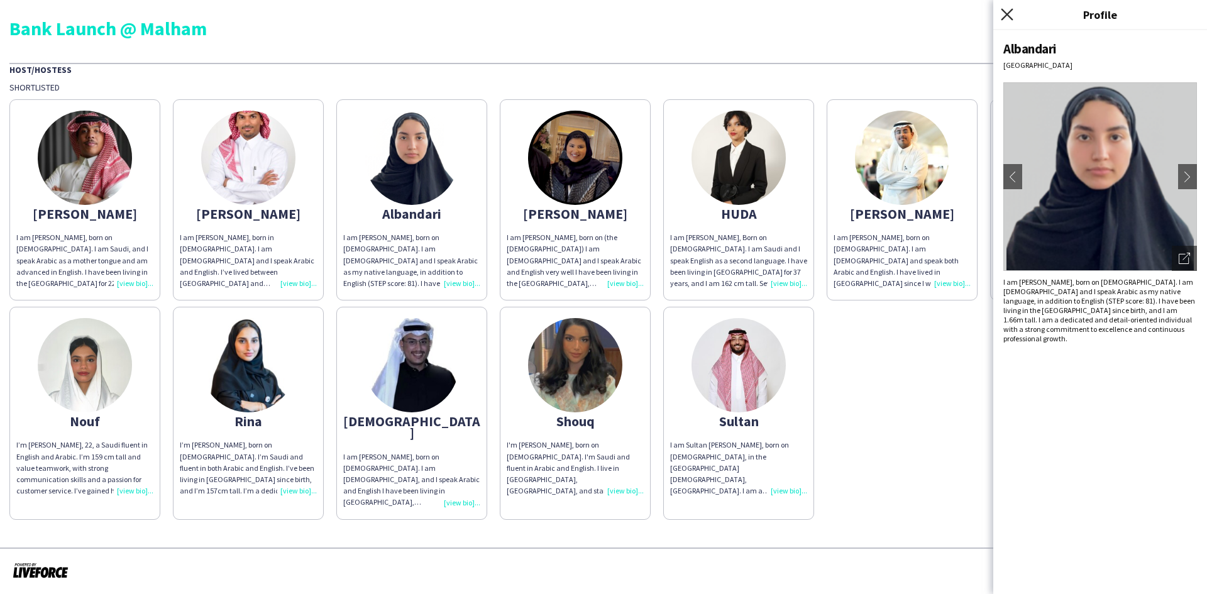
click at [804, 13] on icon "Close pop-in" at bounding box center [1006, 14] width 12 height 12
